Goal: Task Accomplishment & Management: Use online tool/utility

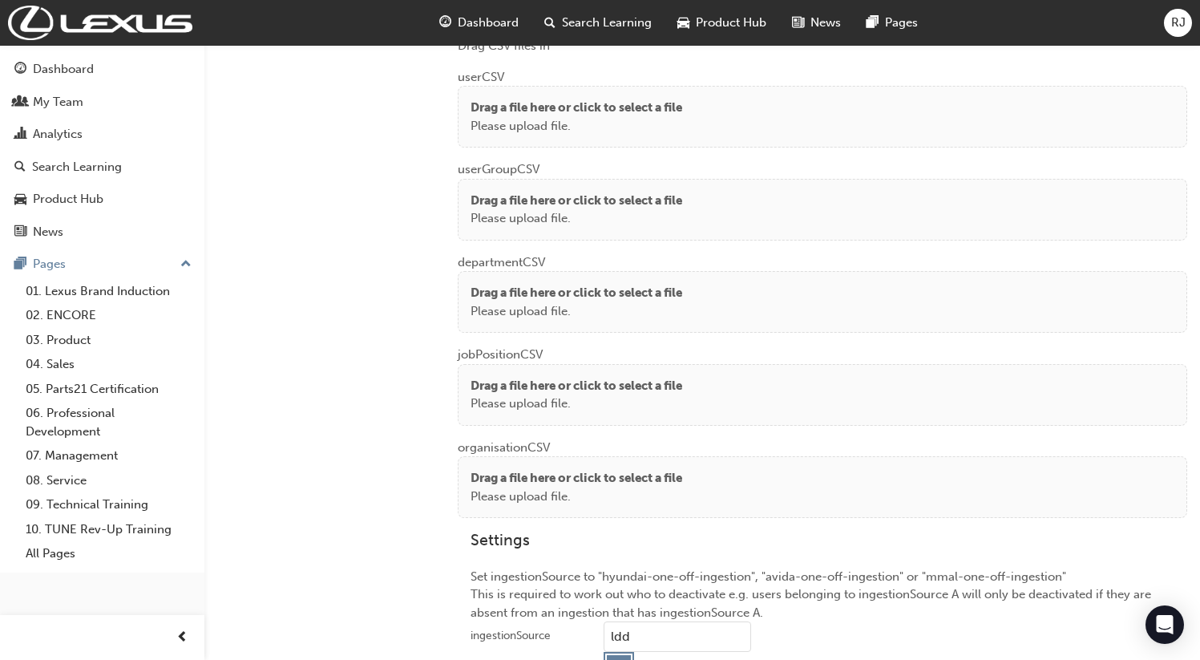
scroll to position [1248, 0]
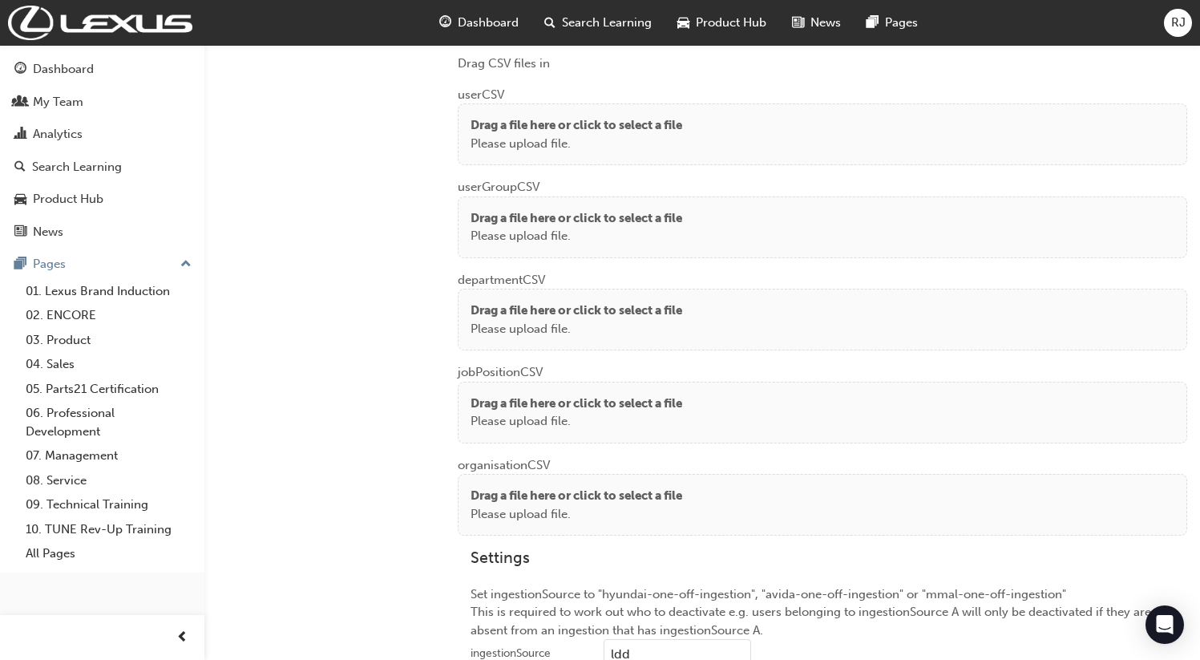
click at [594, 138] on p "Please upload file." at bounding box center [577, 144] width 212 height 18
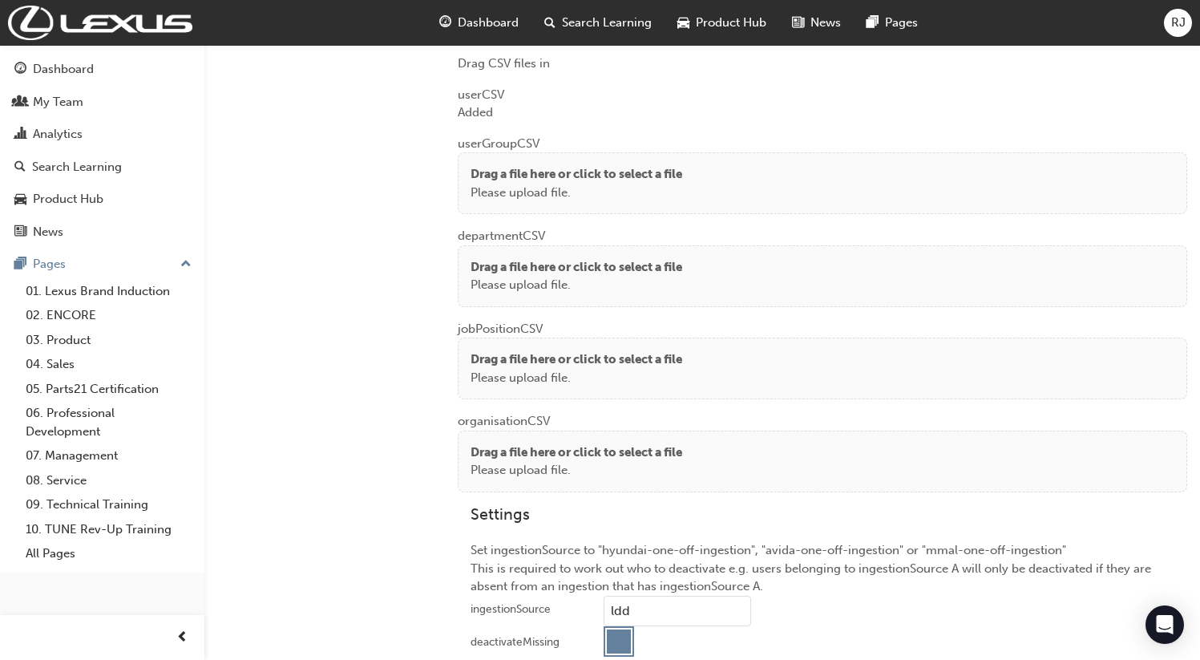
click at [613, 170] on p "Drag a file here or click to select a file" at bounding box center [577, 174] width 212 height 18
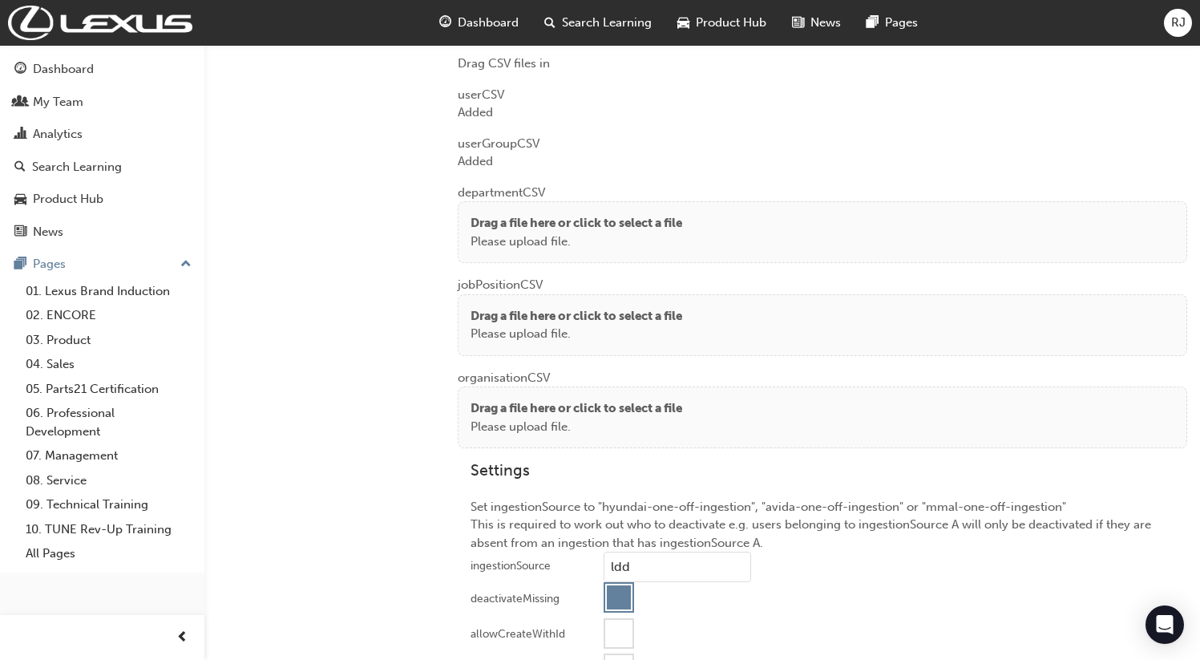
click at [572, 233] on p "Please upload file." at bounding box center [577, 242] width 212 height 18
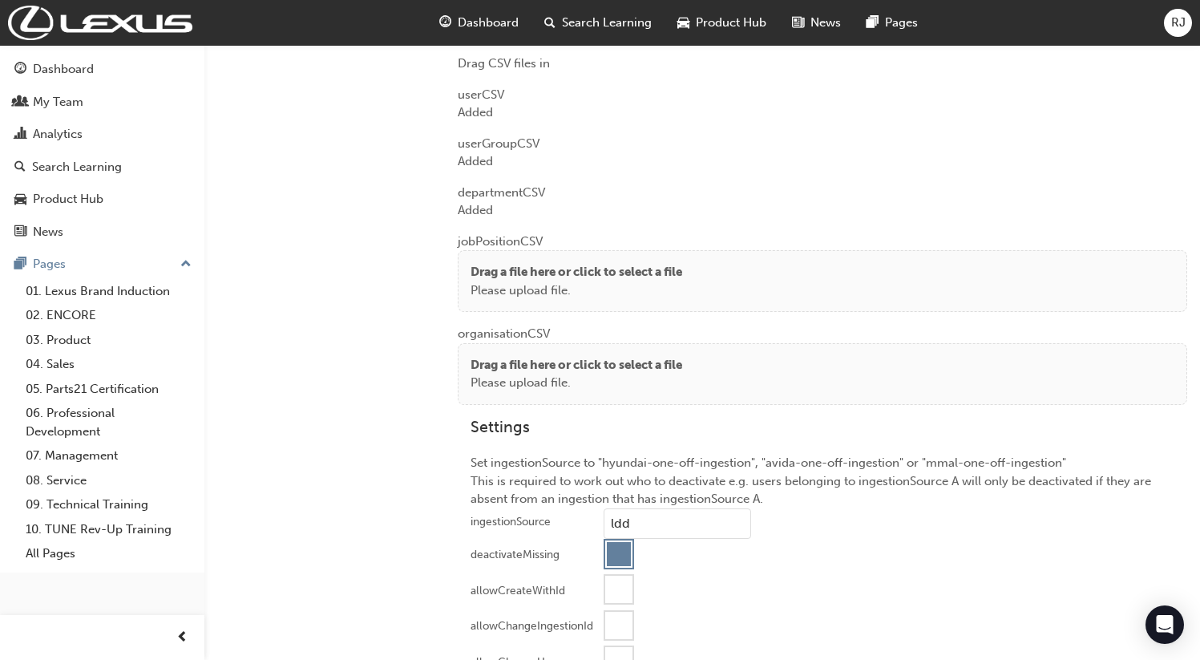
click at [479, 263] on p "Drag a file here or click to select a file" at bounding box center [577, 272] width 212 height 18
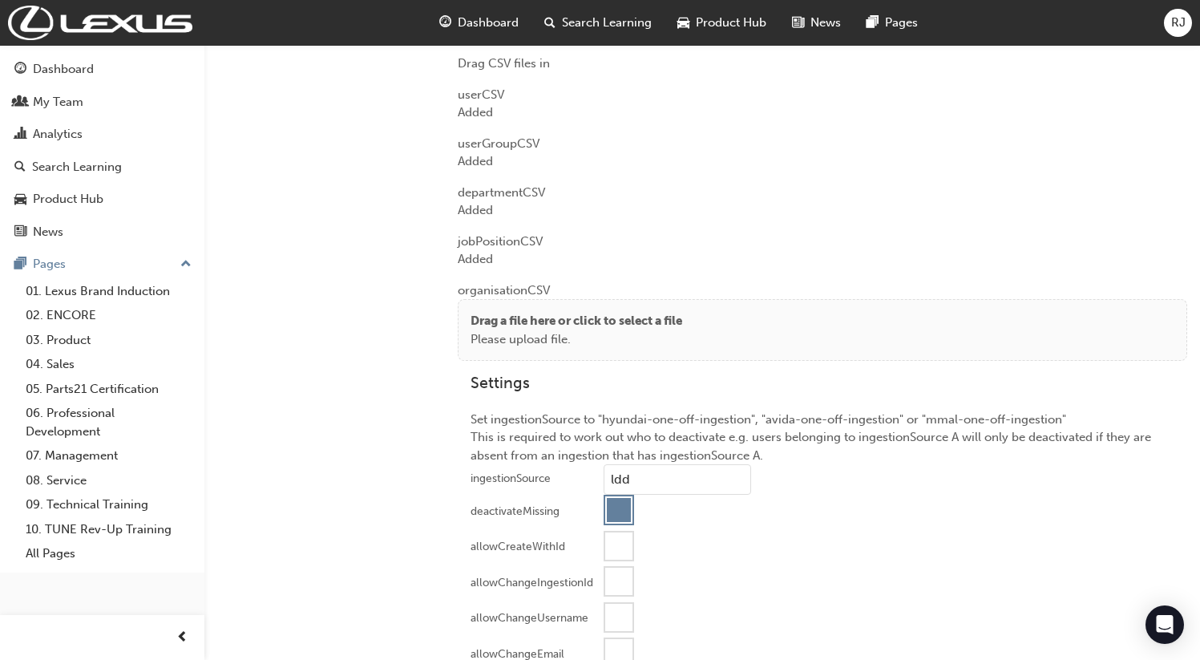
click at [535, 312] on p "Drag a file here or click to select a file" at bounding box center [577, 321] width 212 height 18
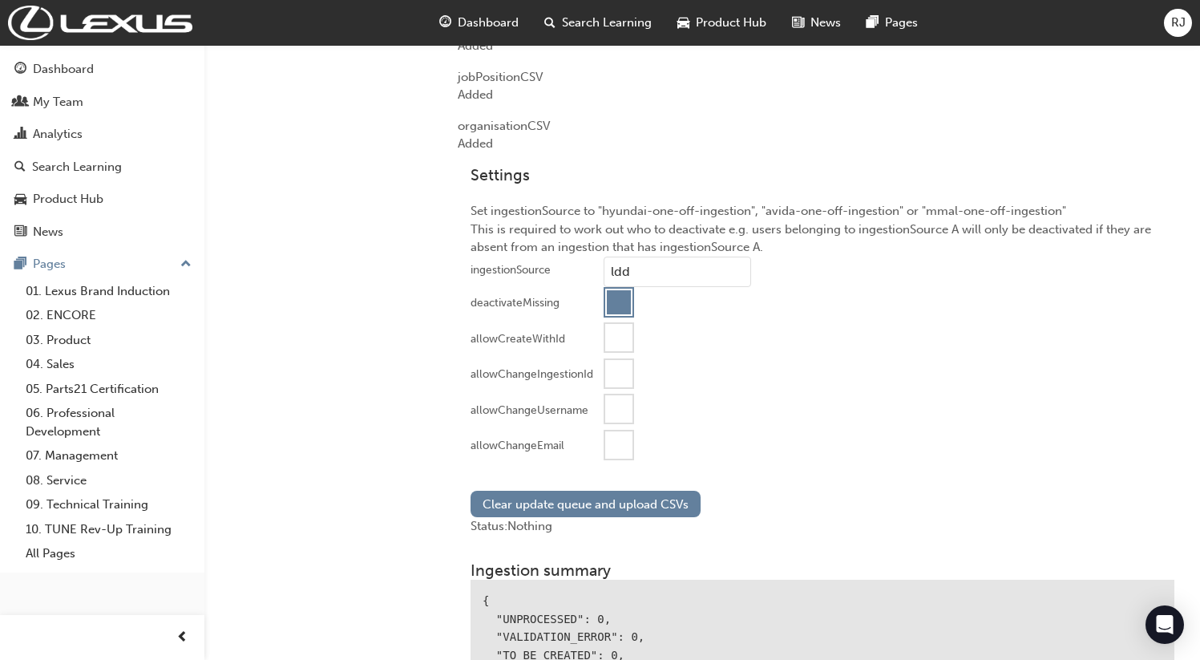
scroll to position [1449, 0]
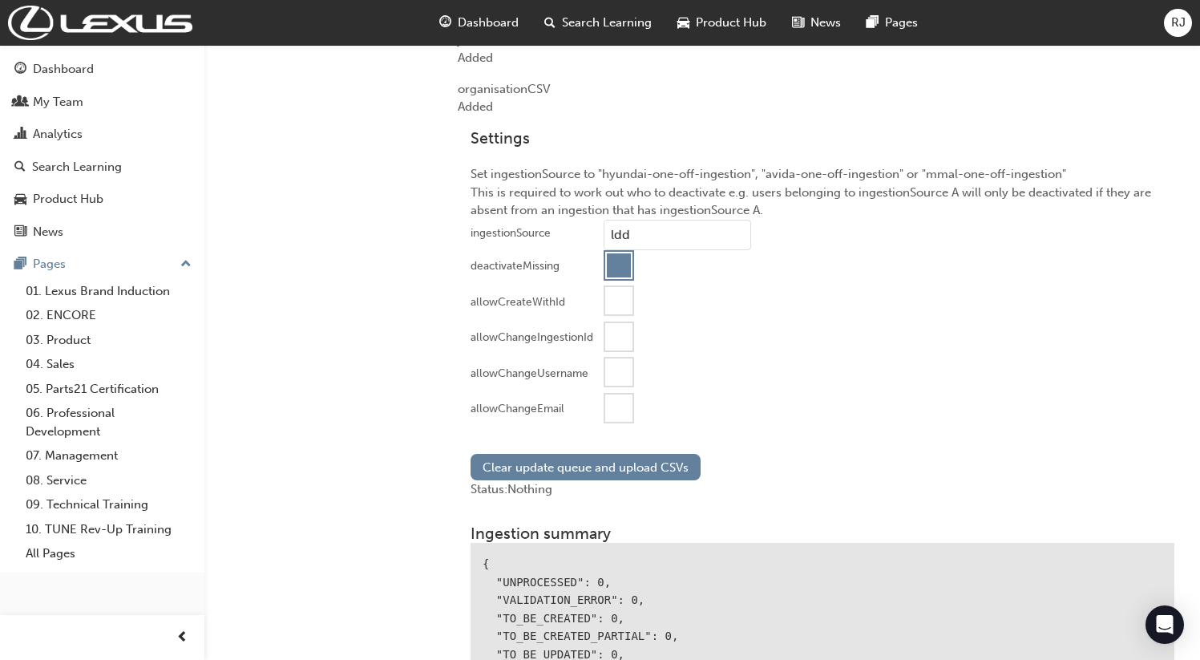
click at [621, 405] on div at bounding box center [618, 407] width 27 height 27
click at [604, 461] on button "Clear update queue and upload CSVs" at bounding box center [586, 467] width 230 height 26
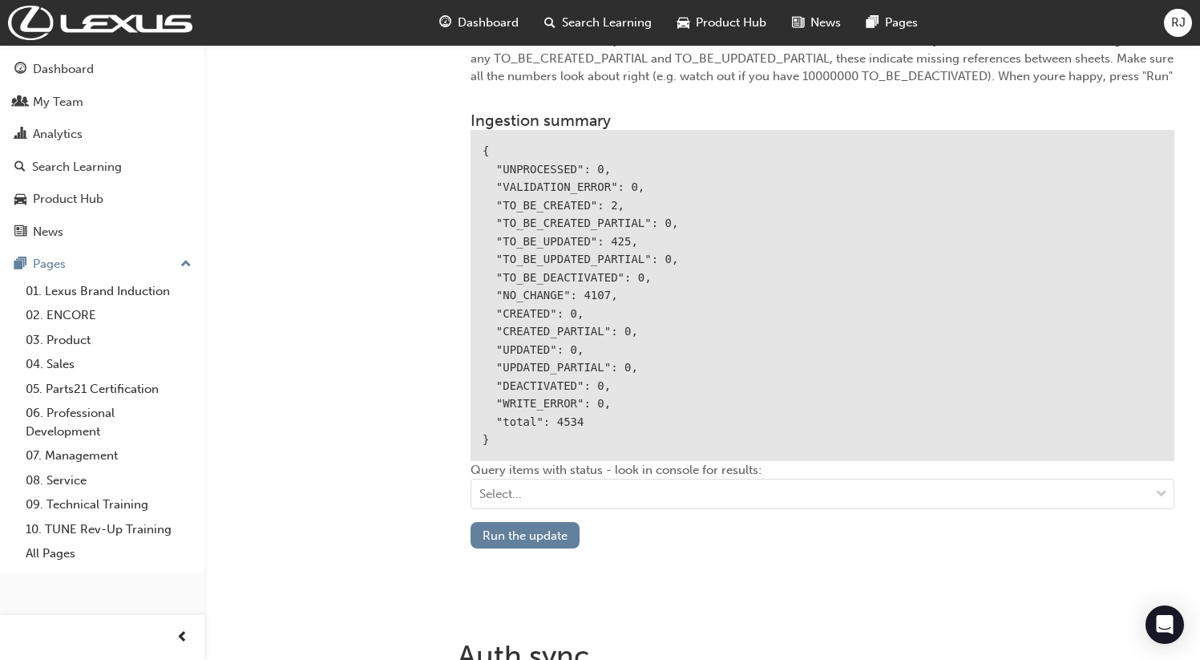
scroll to position [1899, 0]
click at [531, 532] on button "Run the update" at bounding box center [525, 534] width 109 height 26
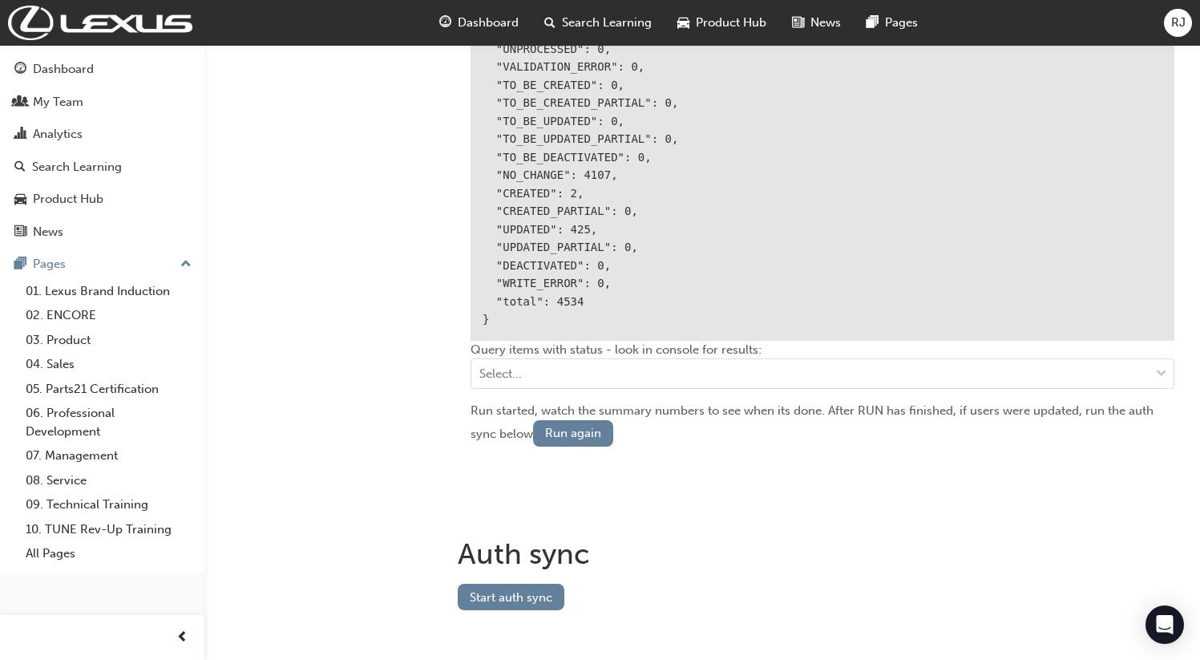
scroll to position [2028, 0]
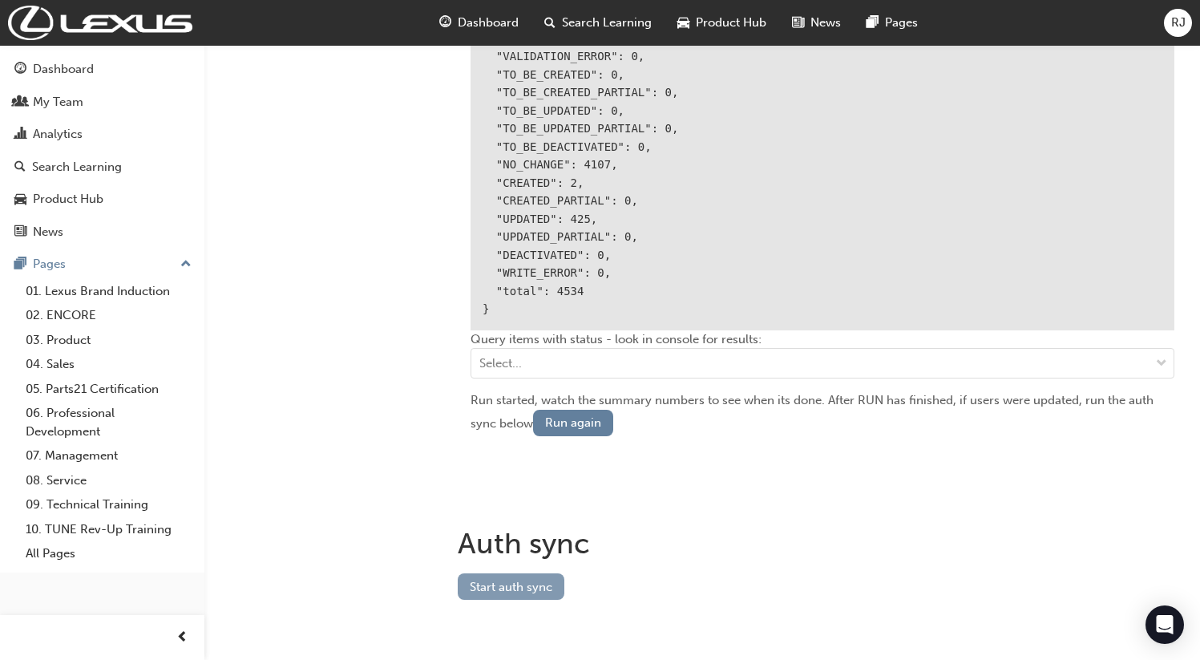
click at [500, 577] on button "Start auth sync" at bounding box center [511, 586] width 107 height 26
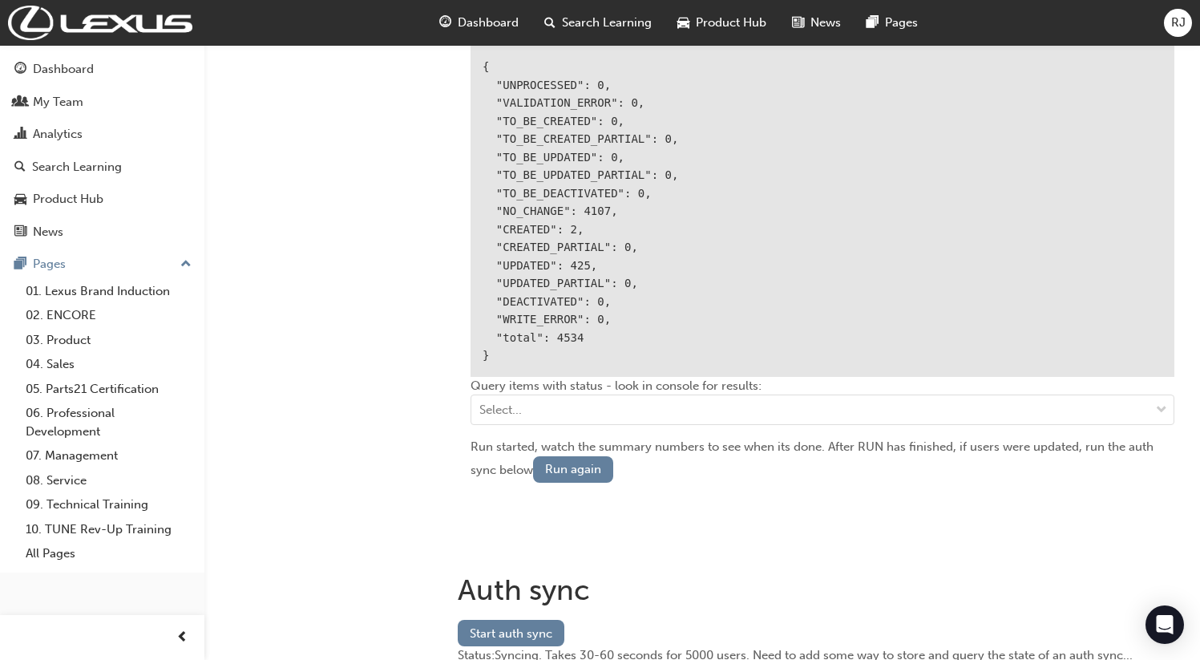
scroll to position [2047, 0]
